Goal: Use online tool/utility: Utilize a website feature to perform a specific function

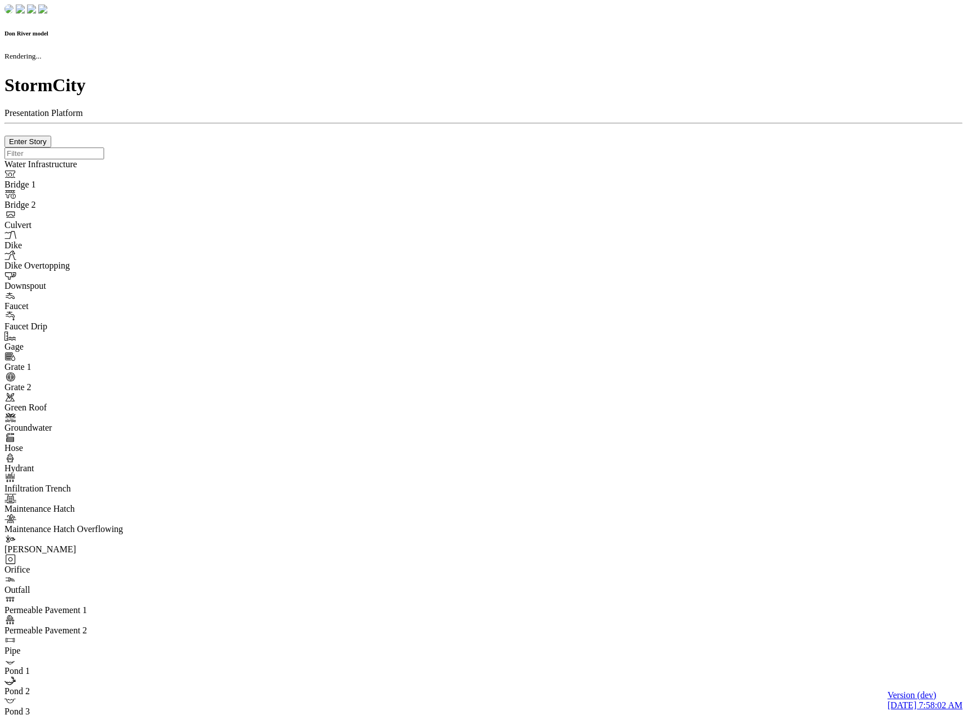
checkbox input "true"
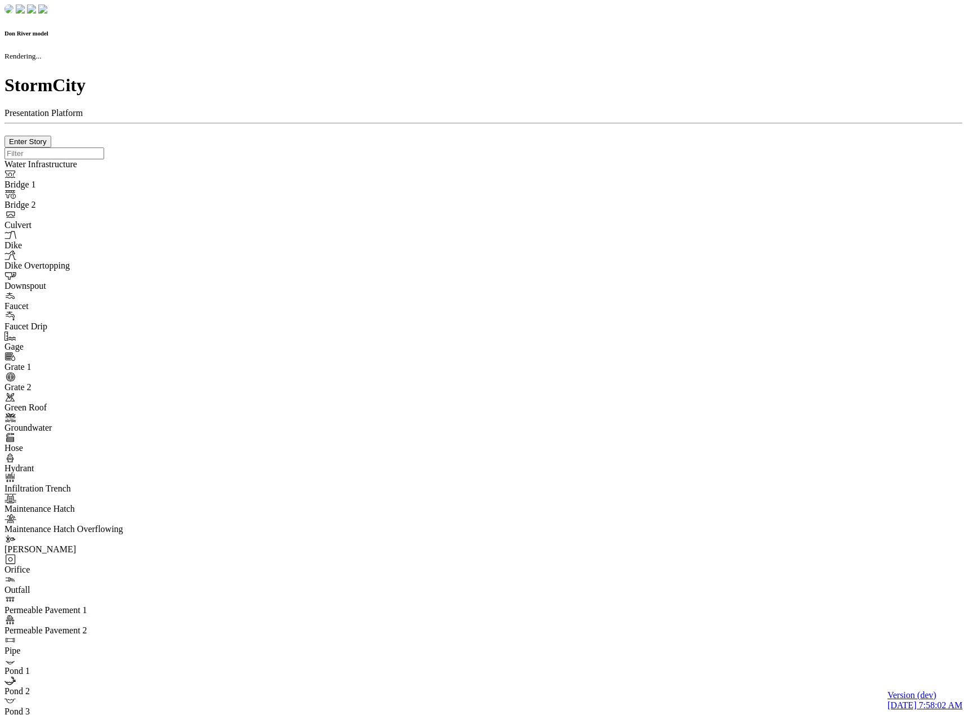
checkbox input "true"
